Goal: Find specific page/section: Find specific page/section

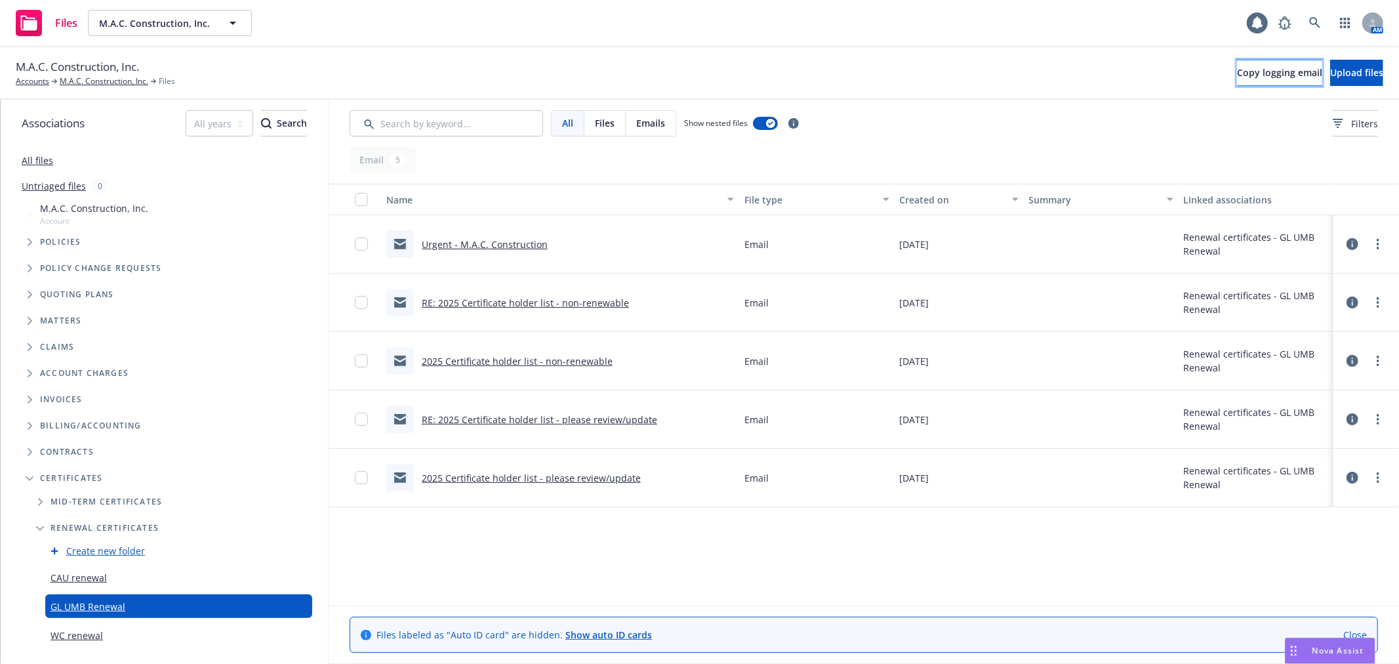
click at [1237, 81] on button "Copy logging email" at bounding box center [1279, 73] width 85 height 26
click at [40, 163] on link "All files" at bounding box center [37, 160] width 31 height 12
